Goal: Obtain resource: Download file/media

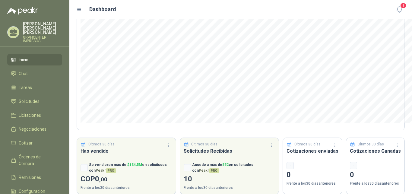
scroll to position [83, 0]
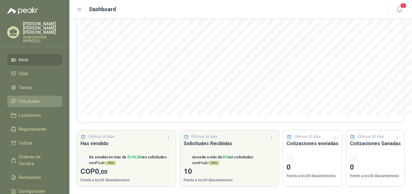
click at [47, 99] on li "Solicitudes" at bounding box center [35, 101] width 48 height 7
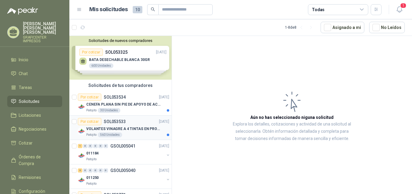
click at [107, 128] on p "VOLANTES VINAGRE A 4 TINTAS EN PROPALCOTE VER ARCHIVO ADJUNTO" at bounding box center [123, 129] width 75 height 6
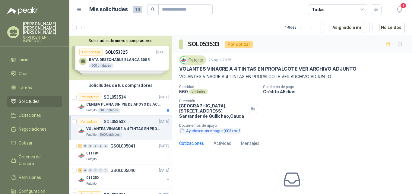
click at [219, 131] on button "Ayudaventas vinagre (003).pdf" at bounding box center [210, 131] width 62 height 6
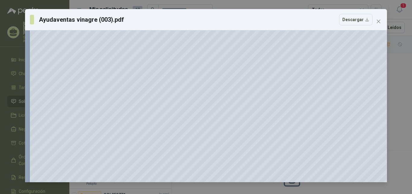
scroll to position [154, 0]
click at [352, 20] on button "Descargar" at bounding box center [356, 19] width 34 height 11
click at [378, 20] on icon "close" at bounding box center [378, 21] width 5 height 5
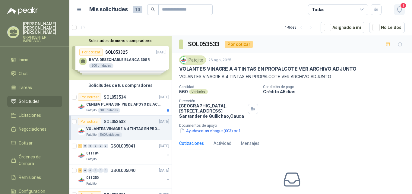
click at [403, 6] on span "1" at bounding box center [403, 6] width 7 height 6
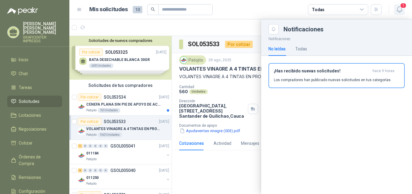
click at [404, 6] on span "1" at bounding box center [403, 6] width 7 height 6
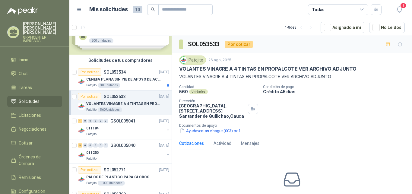
scroll to position [0, 0]
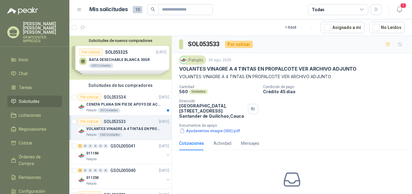
click at [126, 59] on div "Solicitudes de nuevos compradores Por cotizar SOL053325 [DATE] BATA DESECHABLE …" at bounding box center [120, 58] width 102 height 44
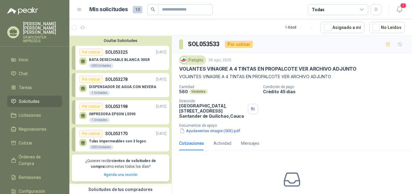
click at [113, 145] on div "Tulas impermeables con 3 logos. 300 Unidades" at bounding box center [118, 144] width 58 height 11
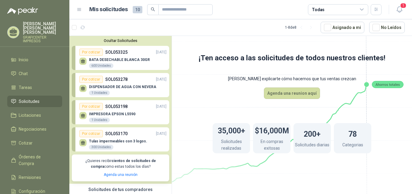
click at [100, 142] on p "Tulas impermeables con 3 logos." at bounding box center [118, 141] width 58 height 4
click at [84, 142] on icon at bounding box center [83, 142] width 4 height 3
click at [101, 149] on div "300 Unidades" at bounding box center [101, 147] width 24 height 5
